Goal: Task Accomplishment & Management: Manage account settings

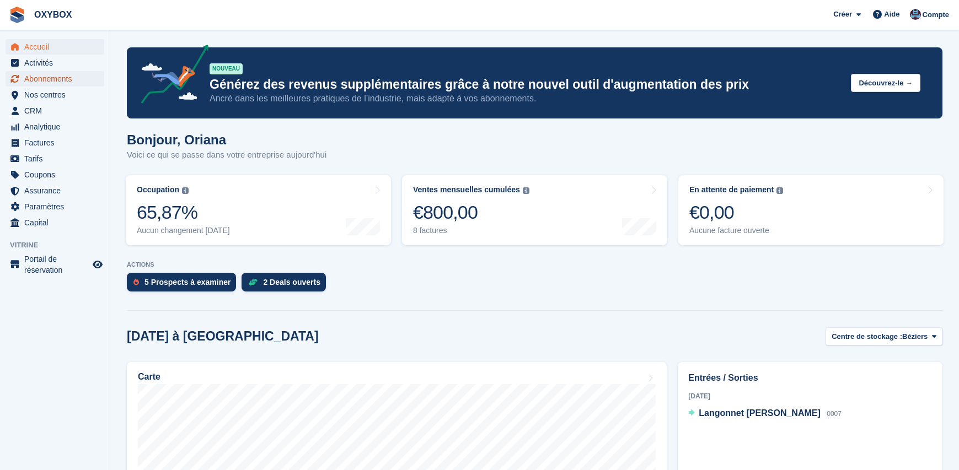
click at [62, 76] on span "Abonnements" at bounding box center [57, 78] width 66 height 15
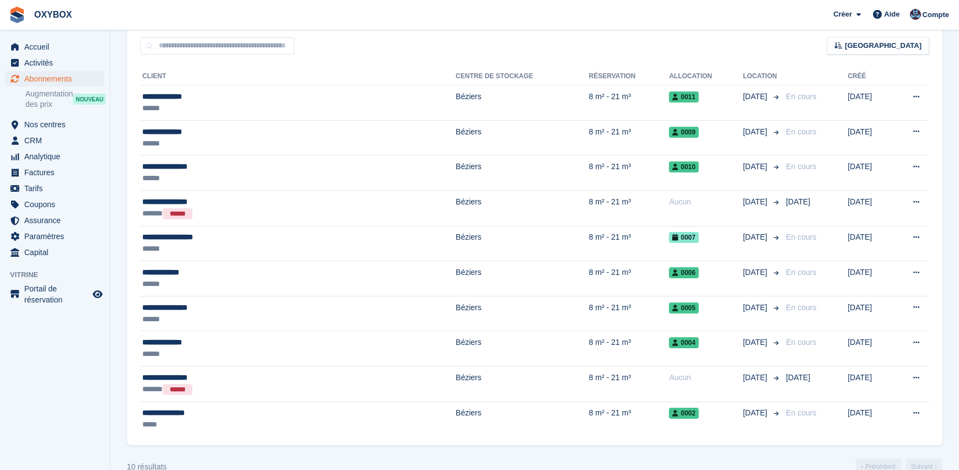
scroll to position [242, 0]
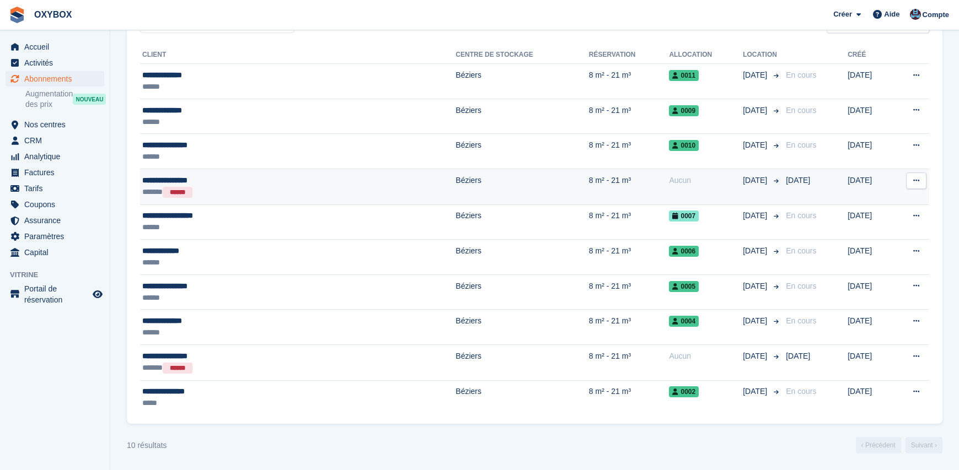
click at [914, 182] on icon at bounding box center [916, 180] width 6 height 7
click at [840, 226] on p "Annulé" at bounding box center [873, 226] width 96 height 14
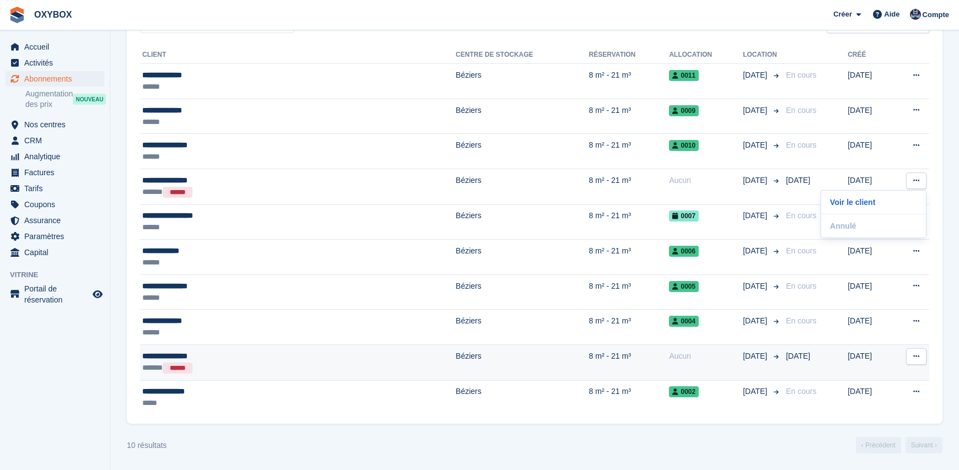
click at [455, 357] on td "Béziers" at bounding box center [521, 363] width 133 height 36
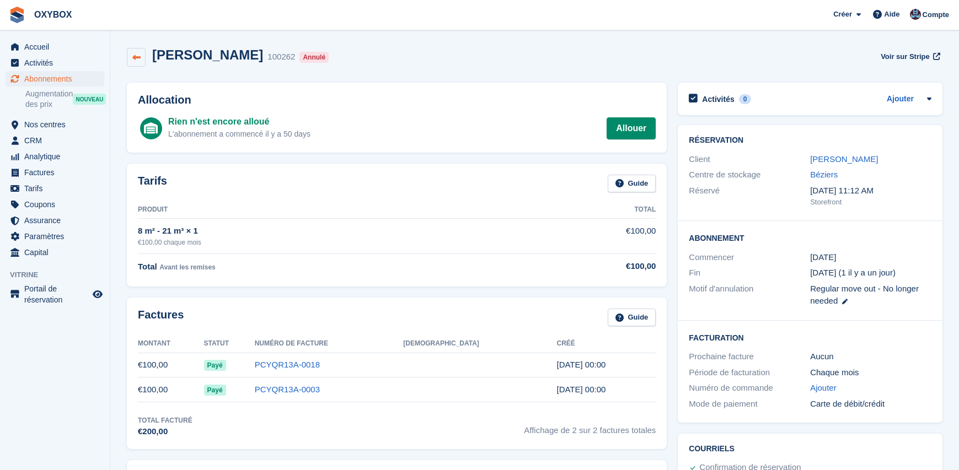
click at [132, 58] on icon at bounding box center [136, 57] width 8 height 8
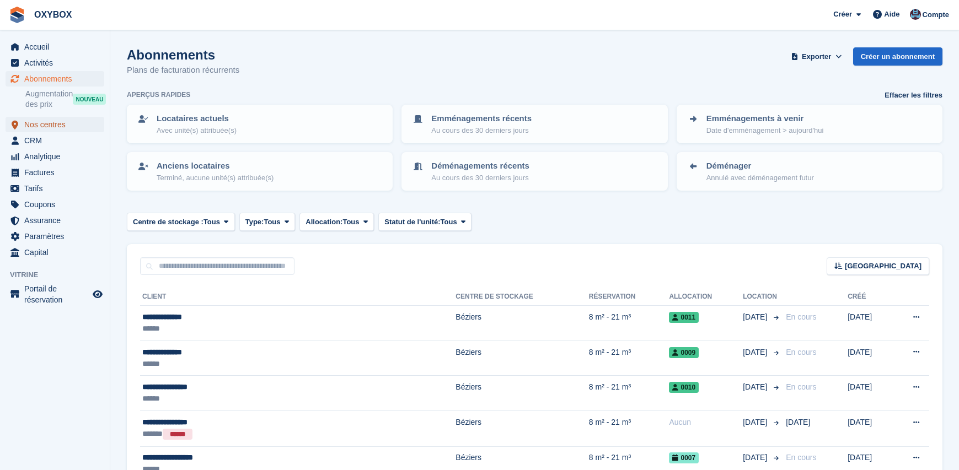
click at [43, 120] on span "Nos centres" at bounding box center [57, 124] width 66 height 15
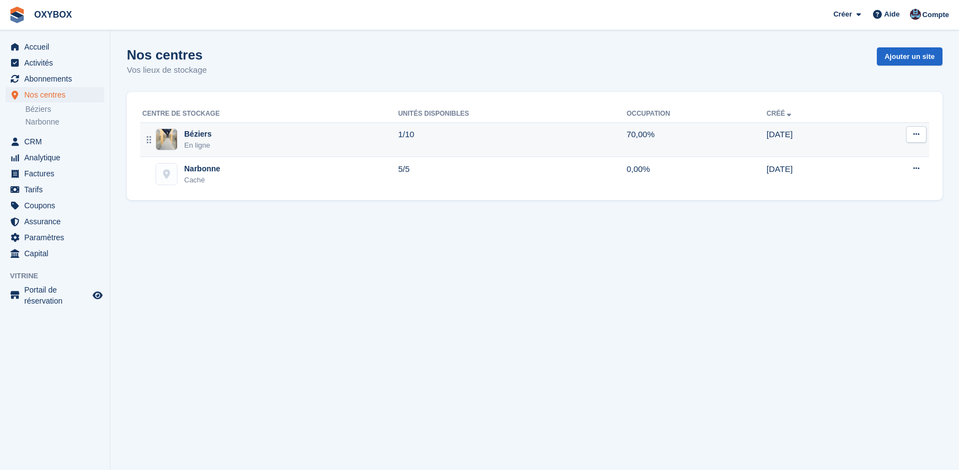
click at [258, 137] on div "Béziers En ligne" at bounding box center [270, 139] width 256 height 23
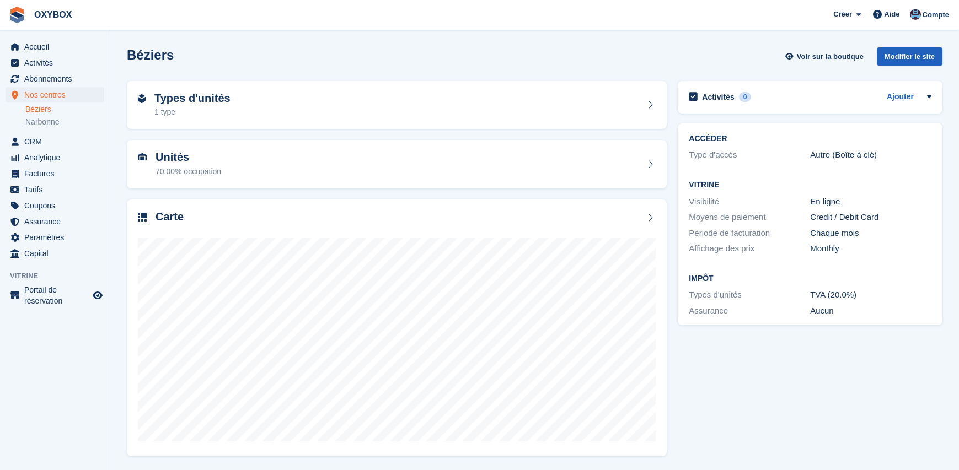
click at [885, 60] on div "Modifier le site" at bounding box center [910, 56] width 66 height 18
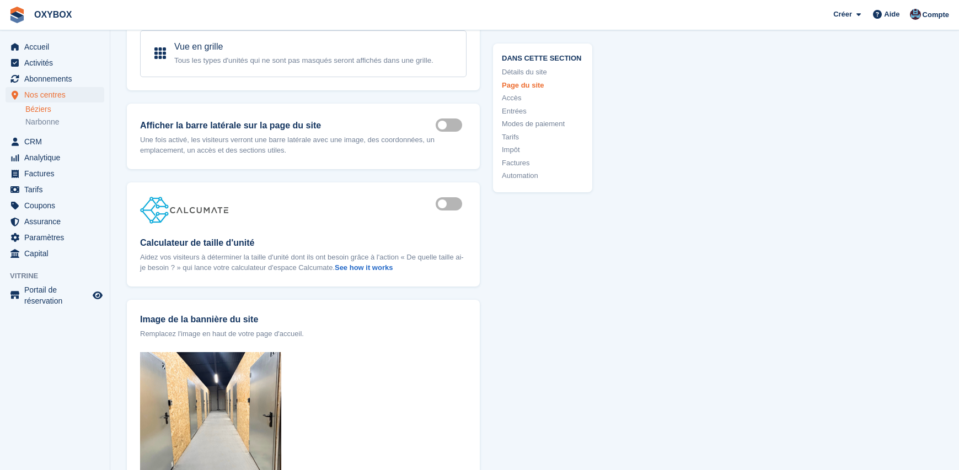
type input "**********"
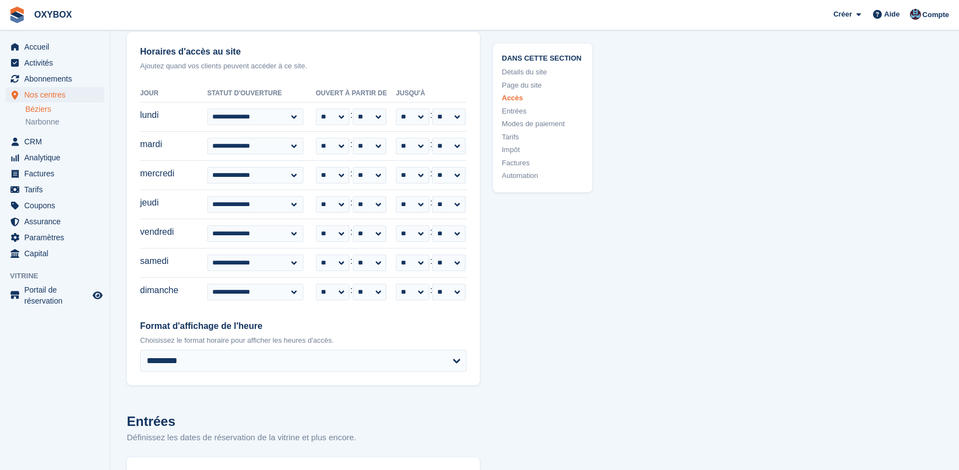
scroll to position [2658, 0]
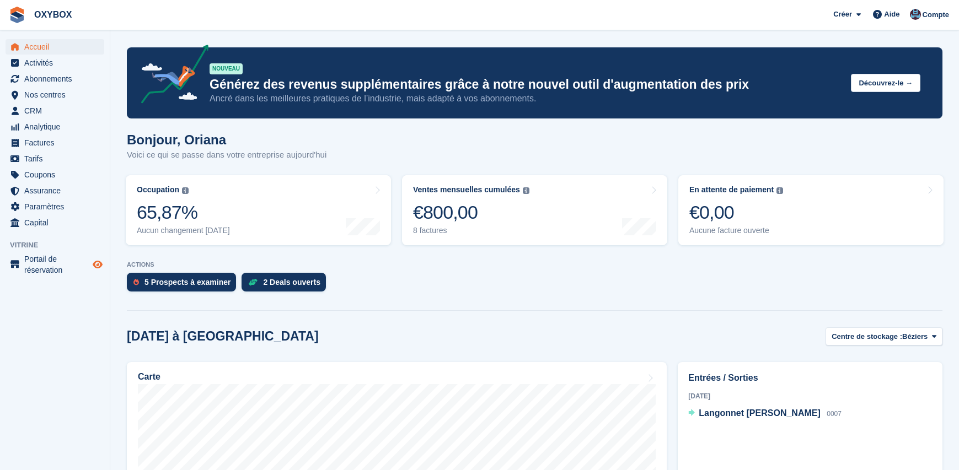
click at [96, 261] on icon "Boutique d'aperçu" at bounding box center [98, 264] width 10 height 9
